Goal: Information Seeking & Learning: Find specific fact

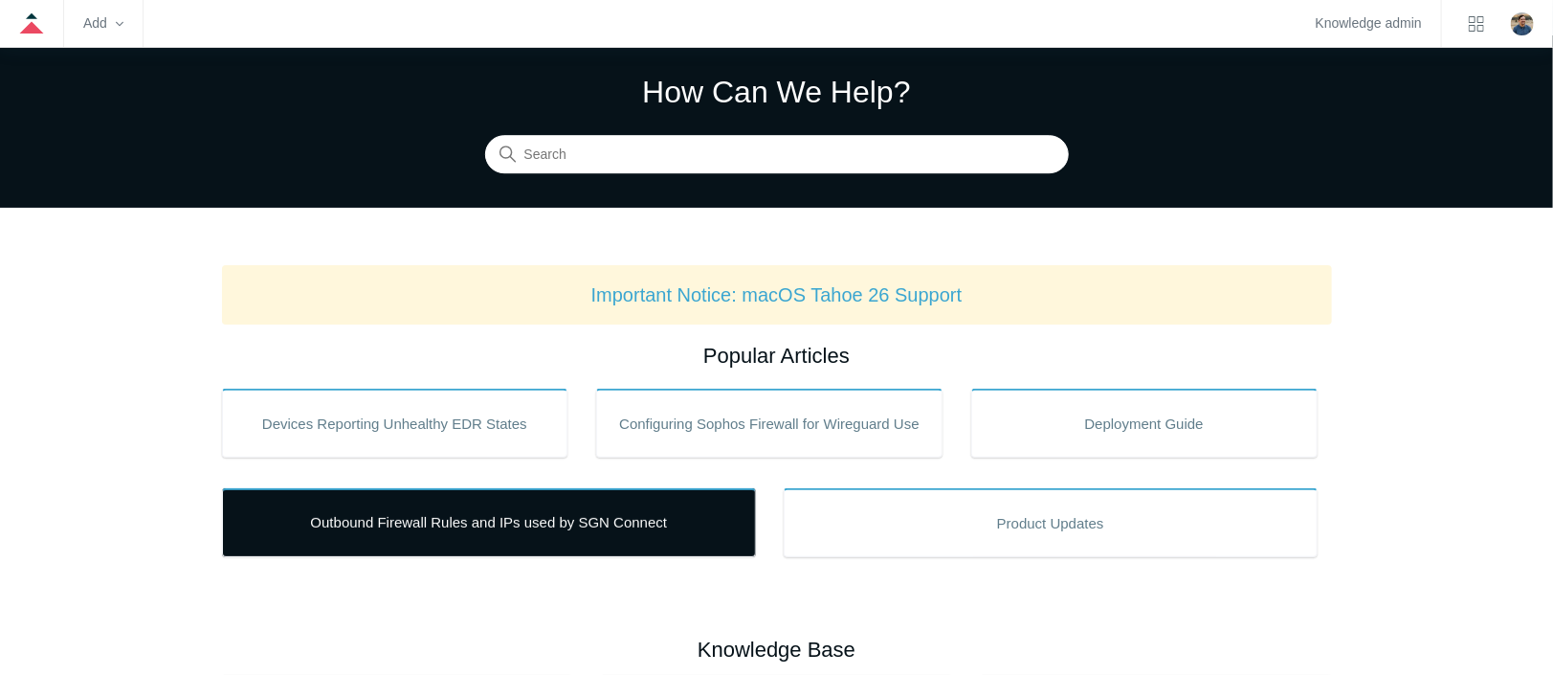
scroll to position [96, 0]
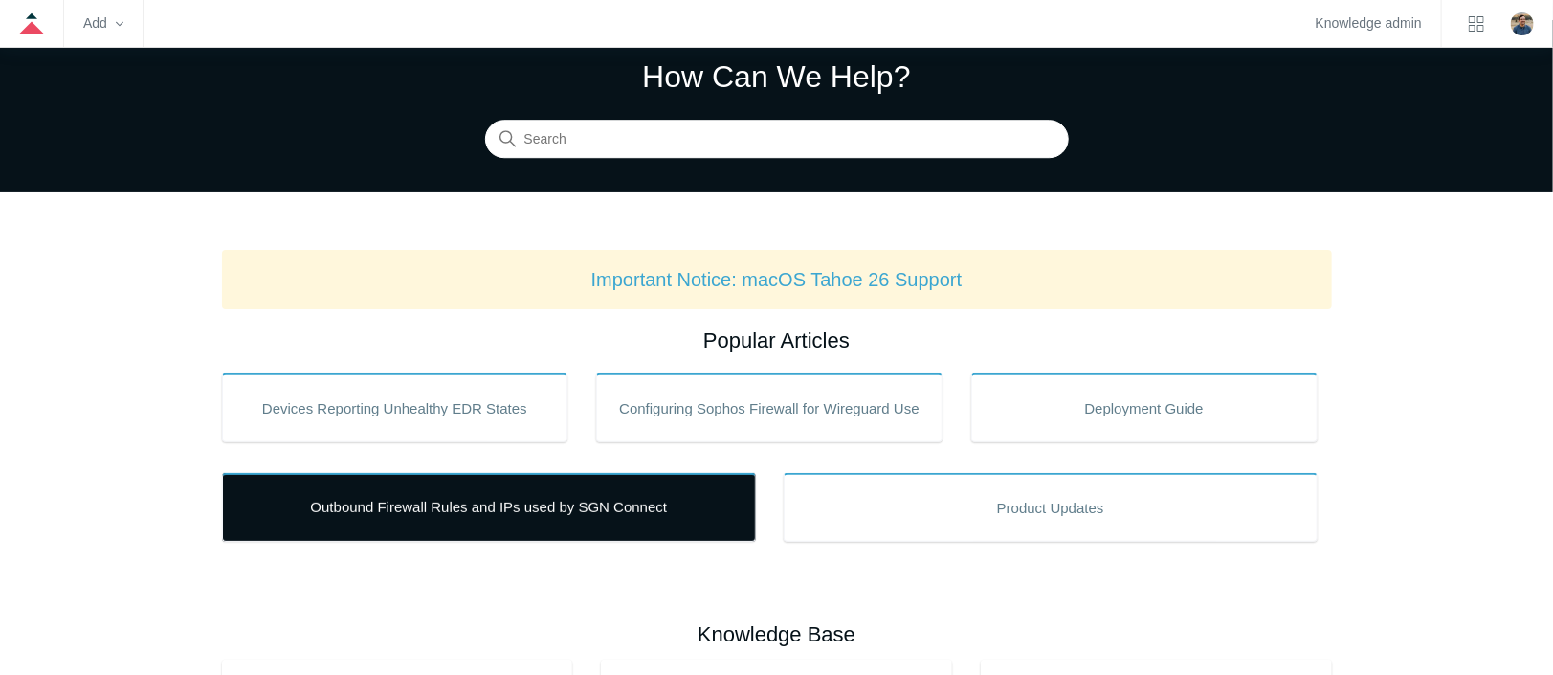
click at [499, 511] on link "Outbound Firewall Rules and IPs used by SGN Connect" at bounding box center [489, 507] width 534 height 69
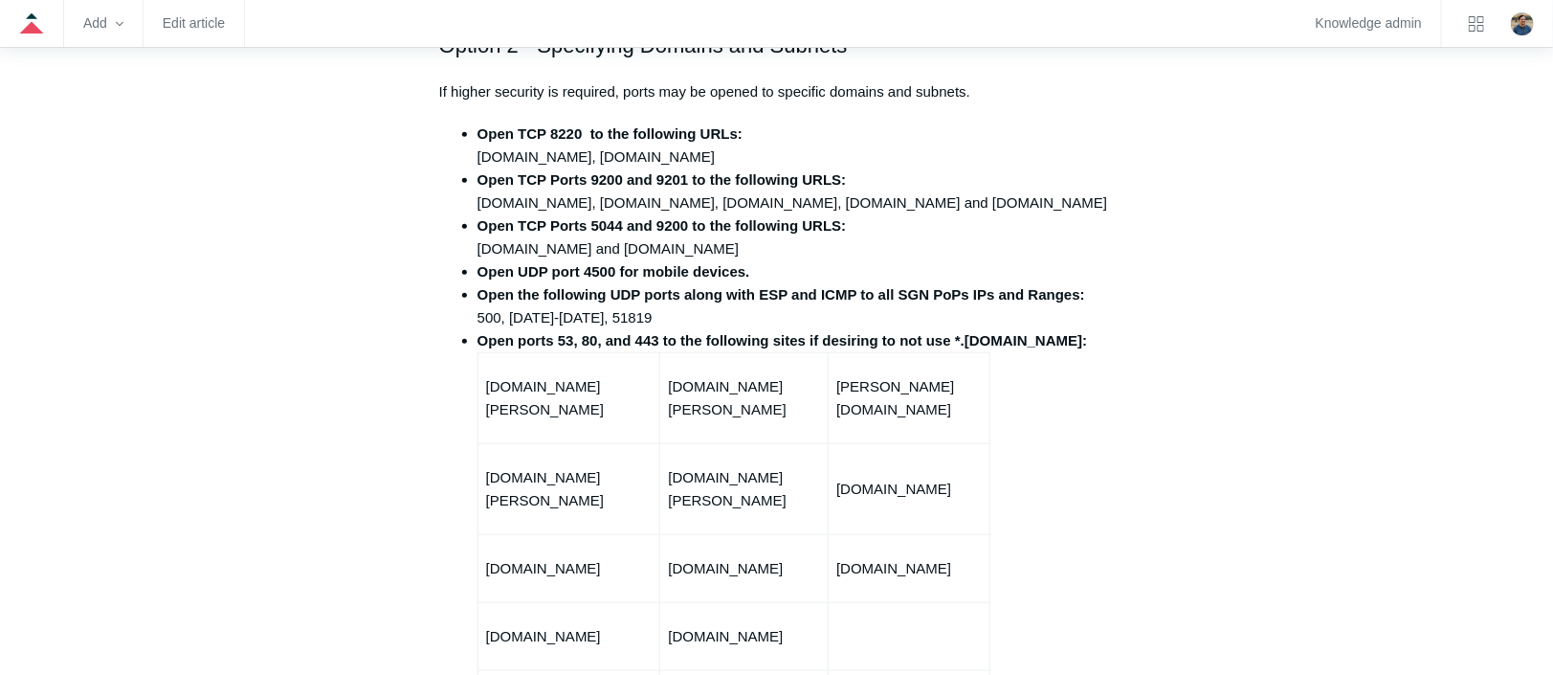
scroll to position [957, 0]
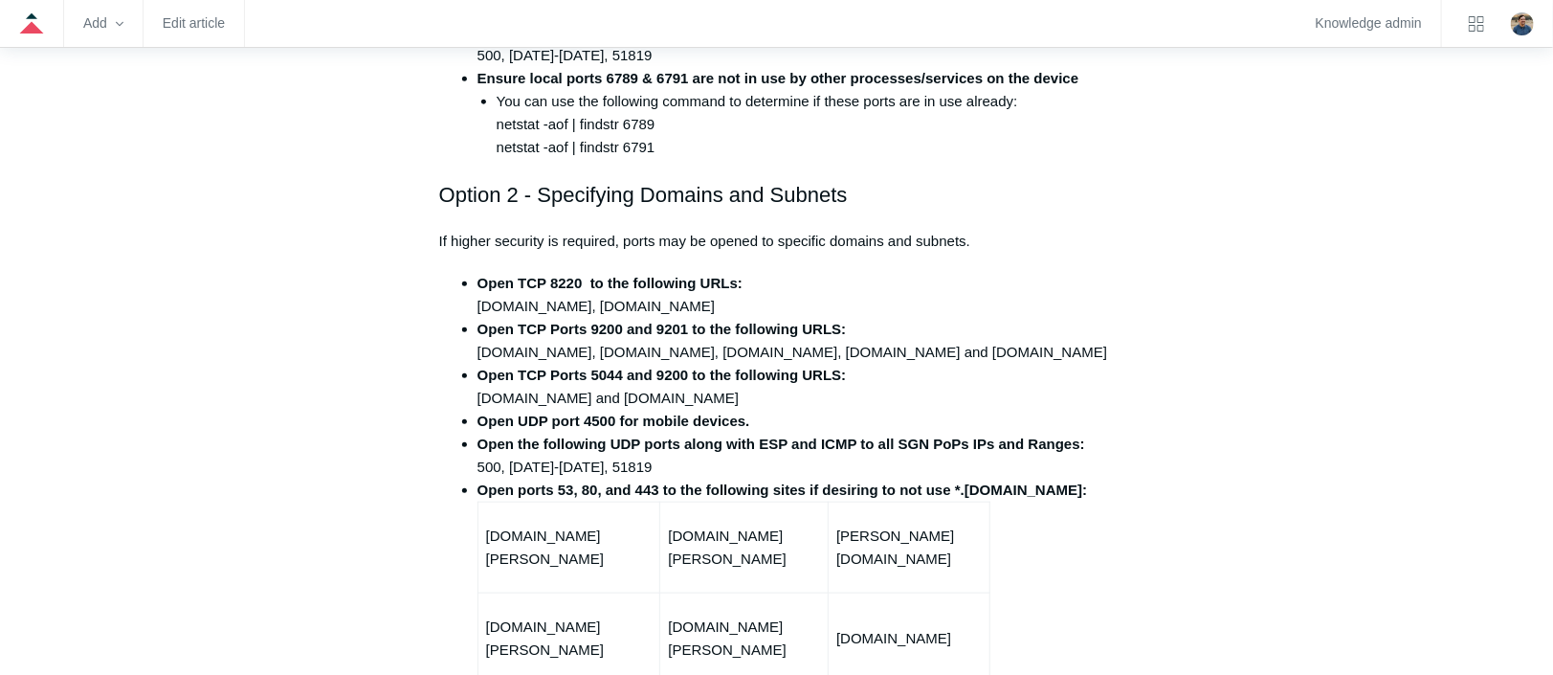
scroll to position [574, 0]
